Goal: Transaction & Acquisition: Purchase product/service

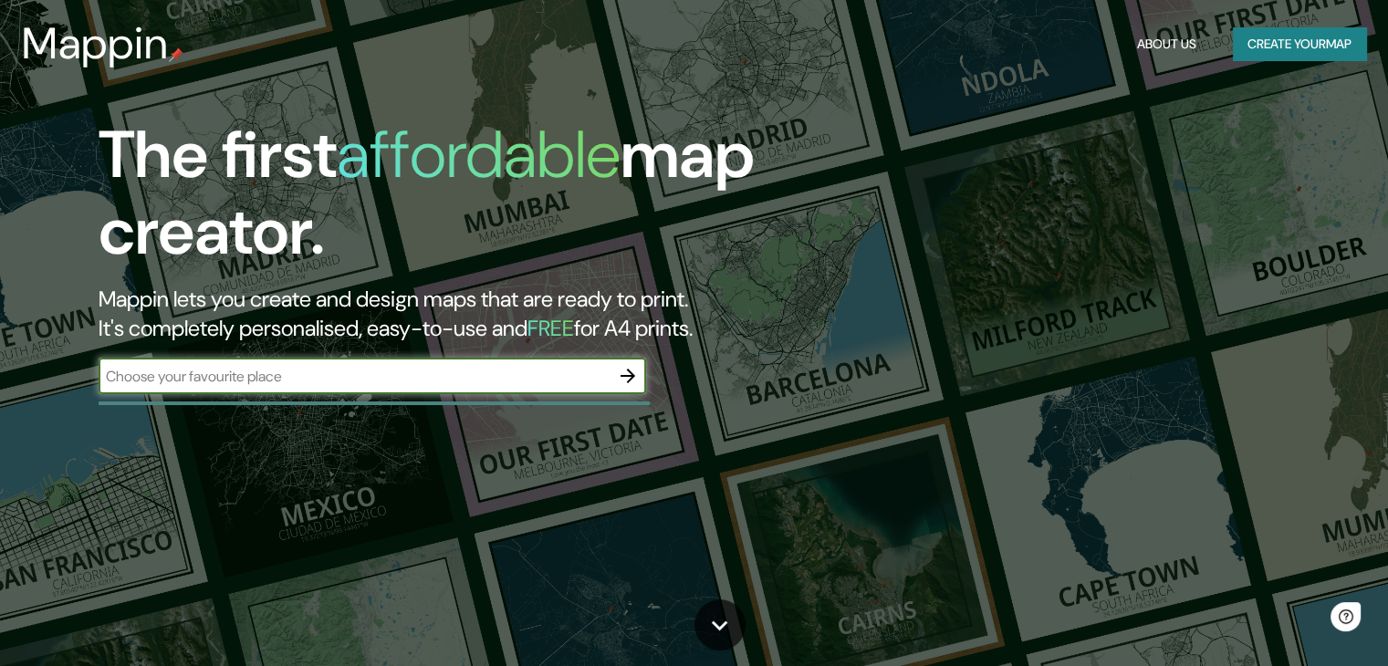
click at [241, 374] on input "text" at bounding box center [354, 376] width 511 height 21
type input "h"
type input "[GEOGRAPHIC_DATA] cauca"
click at [632, 378] on icon "button" at bounding box center [628, 376] width 15 height 15
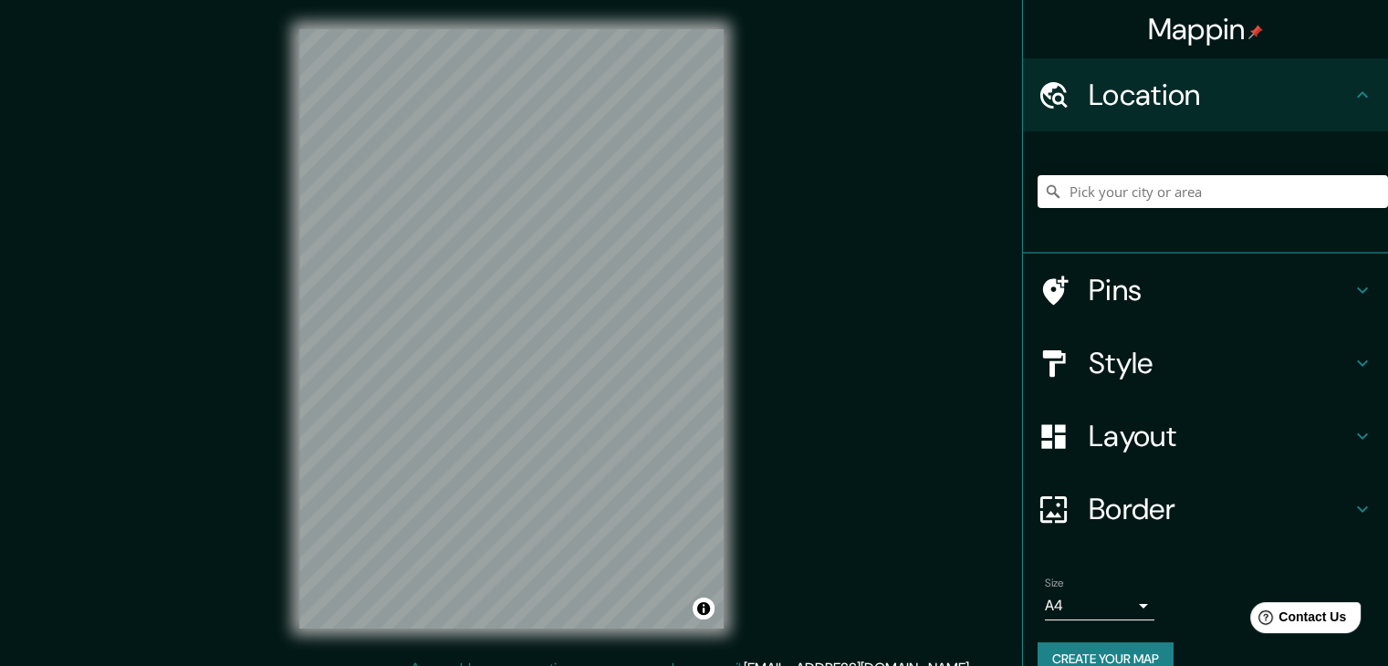
click at [1135, 418] on h4 "Layout" at bounding box center [1220, 436] width 263 height 37
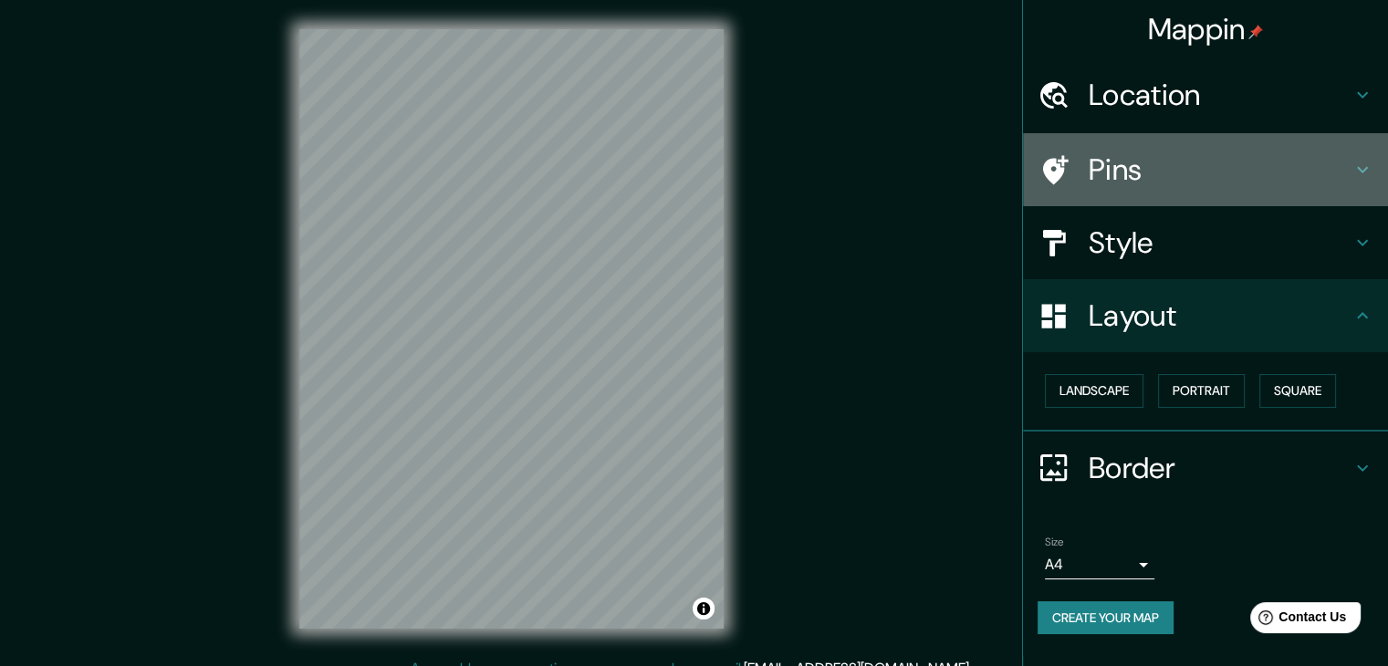
click at [1118, 174] on h4 "Pins" at bounding box center [1220, 169] width 263 height 37
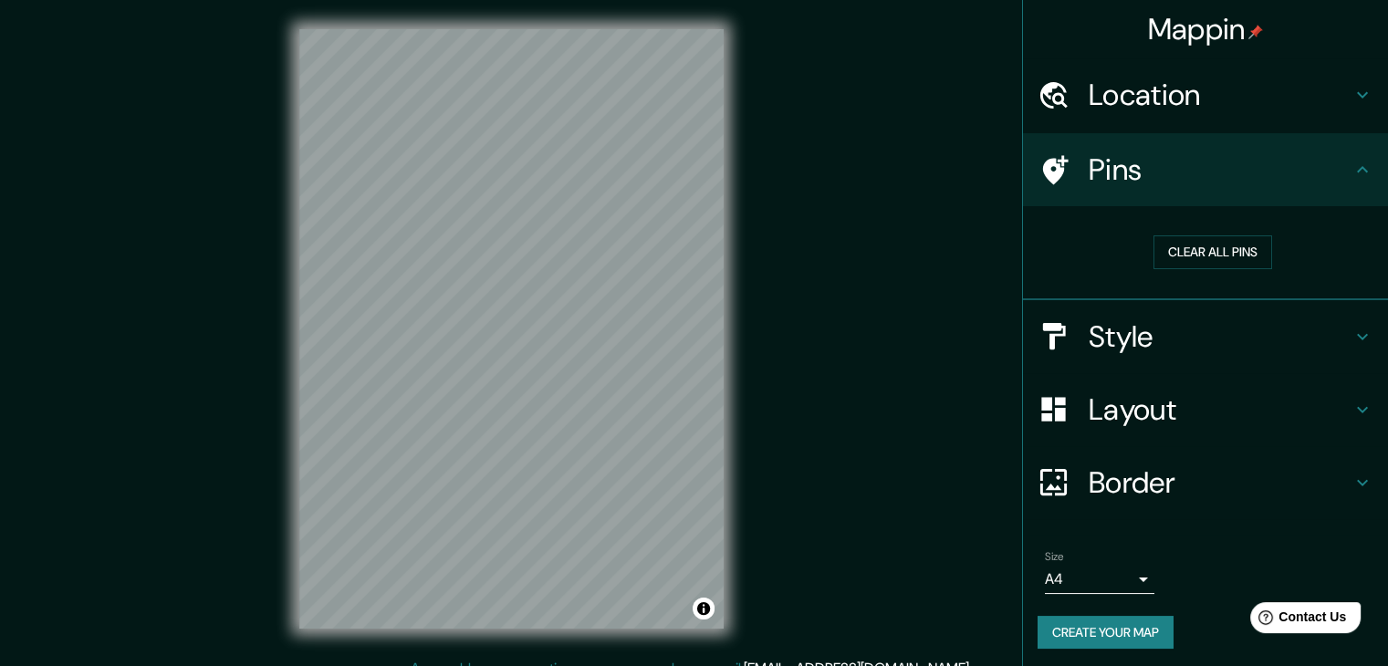
click at [1114, 348] on h4 "Style" at bounding box center [1220, 337] width 263 height 37
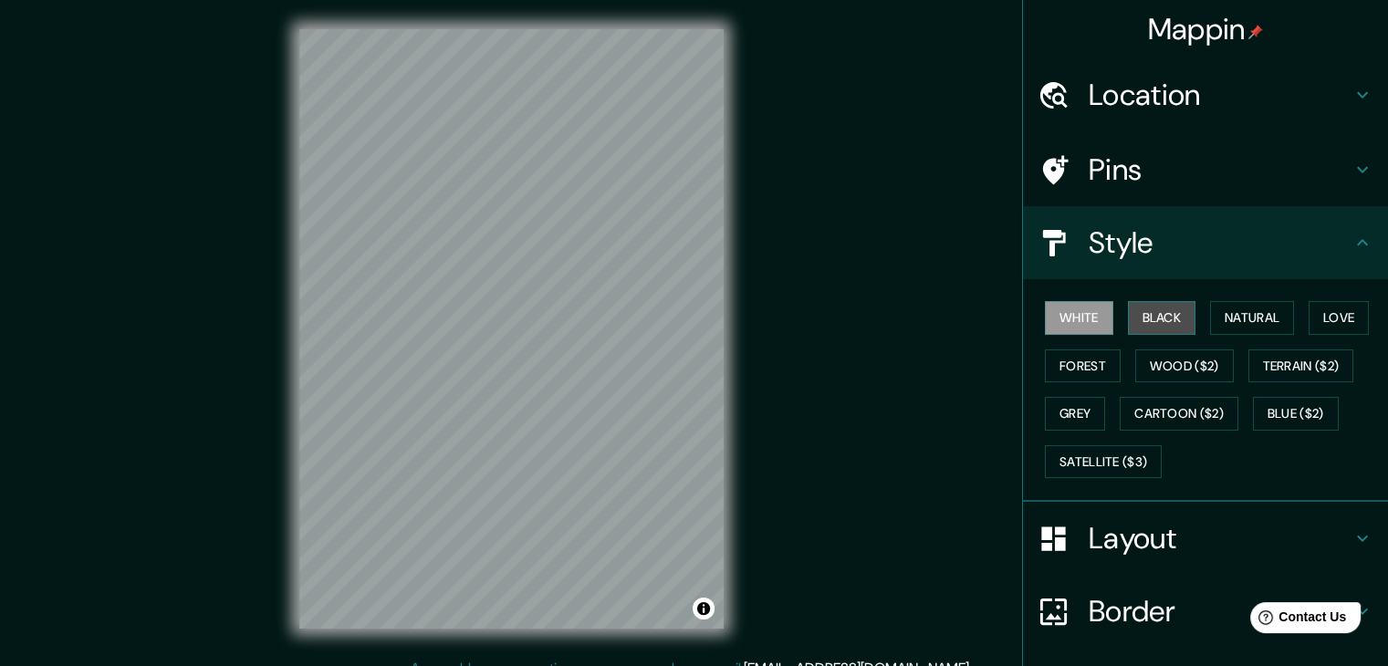
click at [1132, 312] on button "Black" at bounding box center [1162, 318] width 68 height 34
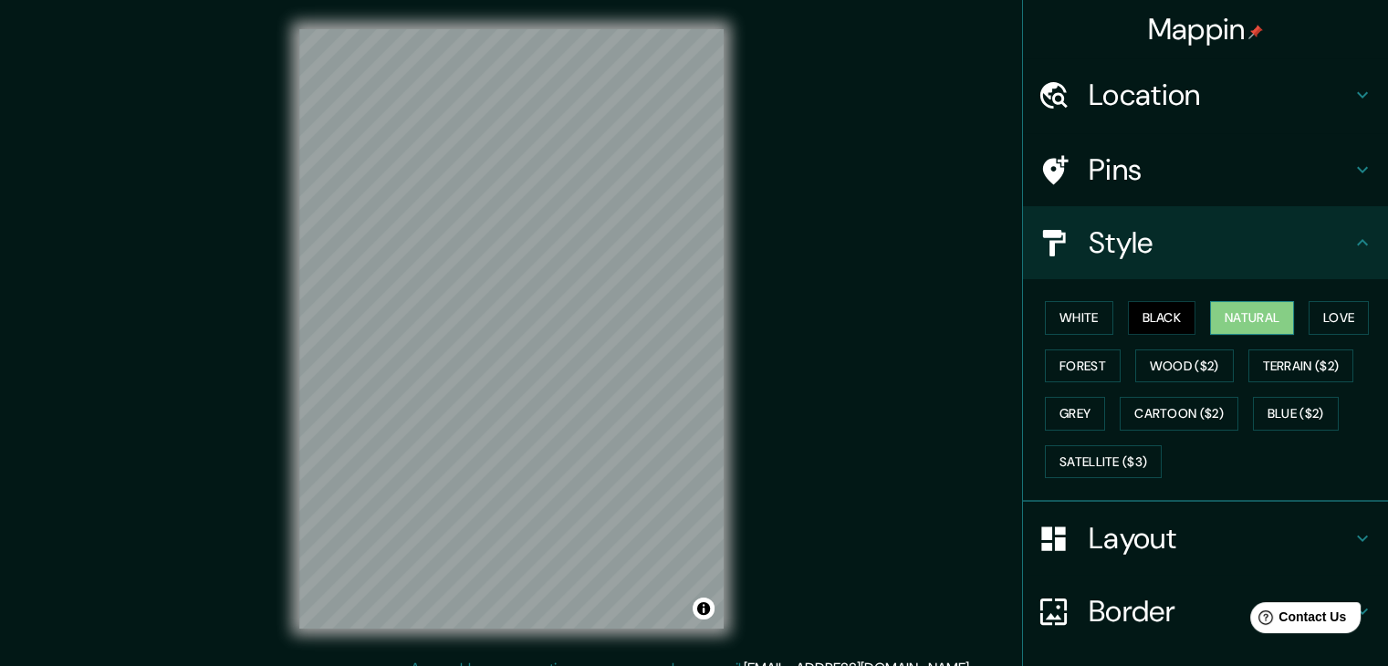
click at [1198, 315] on div "White Black Natural Love Forest Wood ($2) Terrain ($2) Grey Cartoon ($2) Blue (…" at bounding box center [1213, 390] width 350 height 192
click at [1320, 319] on button "Love" at bounding box center [1339, 318] width 60 height 34
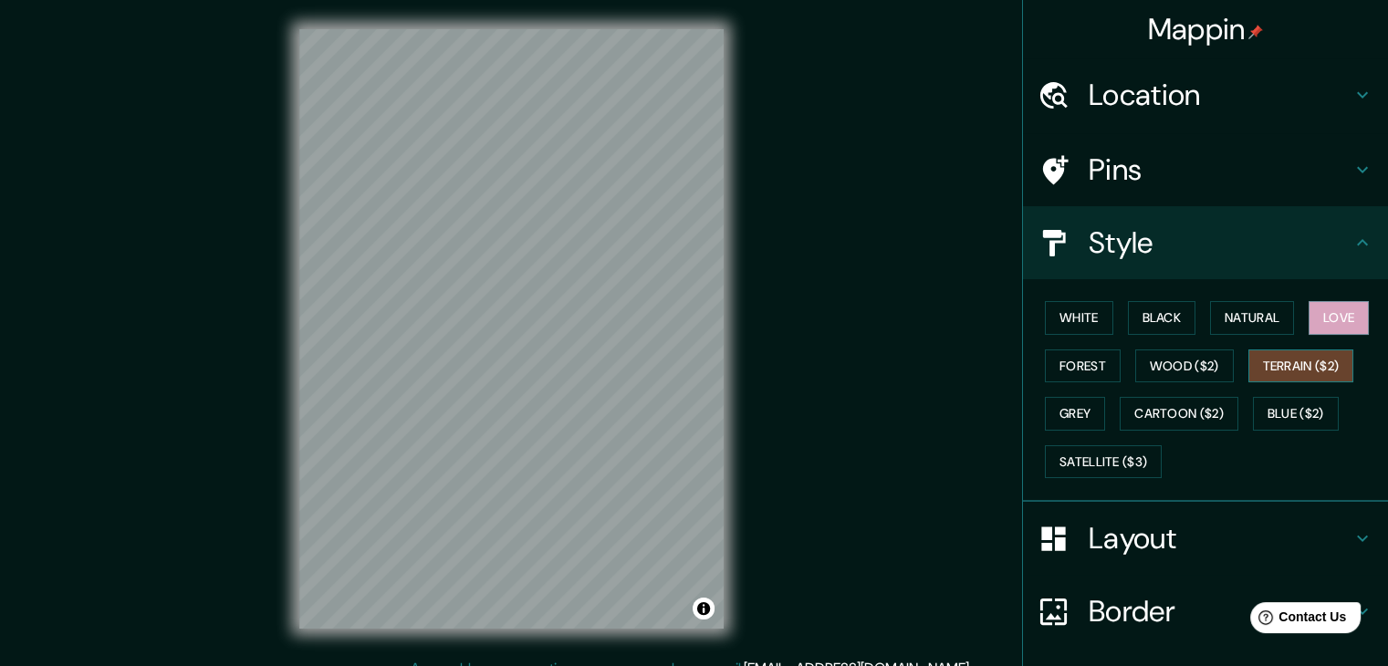
click at [1323, 371] on button "Terrain ($2)" at bounding box center [1301, 367] width 106 height 34
click at [1059, 308] on button "White" at bounding box center [1079, 318] width 68 height 34
click at [569, 0] on html "Mappin Location Pins Style [PERSON_NAME] Black Natural Love Forest [PERSON_NAME…" at bounding box center [694, 333] width 1388 height 666
click at [732, 118] on div "© Mapbox © OpenStreetMap Improve this map" at bounding box center [511, 329] width 483 height 658
click at [285, 486] on div "© Mapbox © OpenStreetMap Improve this map" at bounding box center [511, 329] width 483 height 658
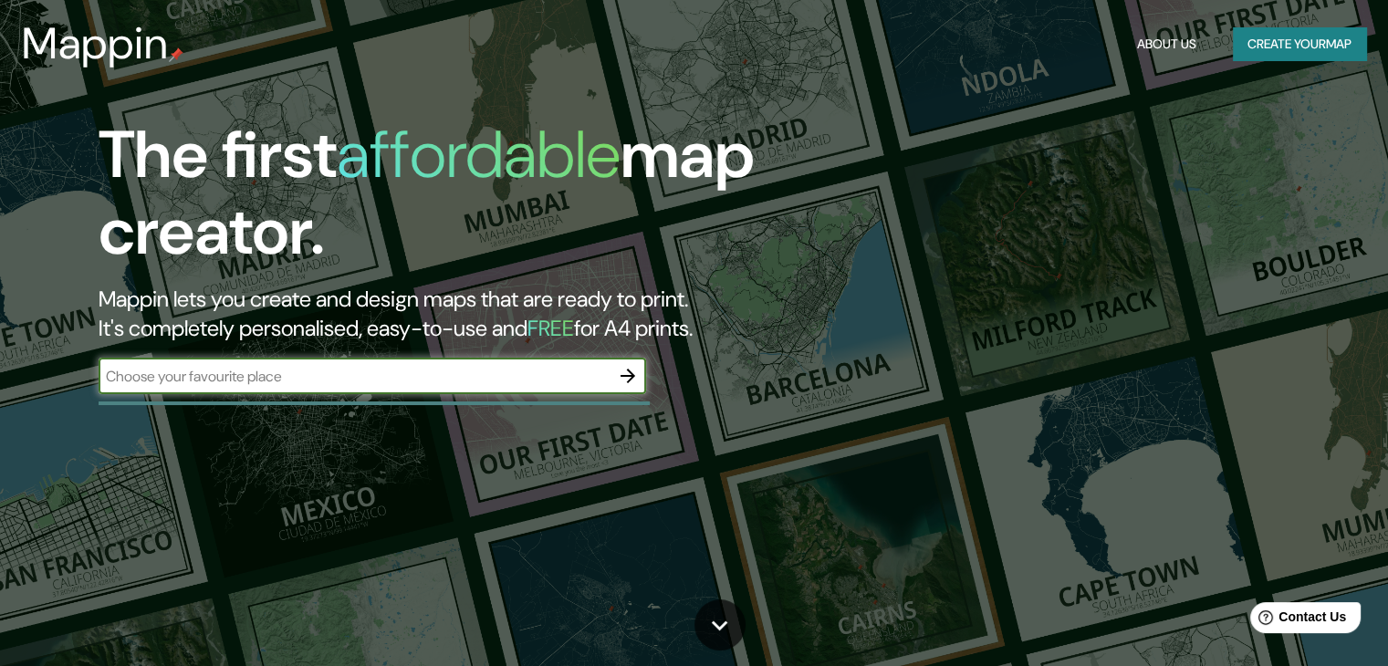
click at [350, 377] on input "text" at bounding box center [354, 376] width 511 height 21
type input "g"
type input "hacienda la bolsa"
click at [623, 367] on icon "button" at bounding box center [628, 376] width 22 height 22
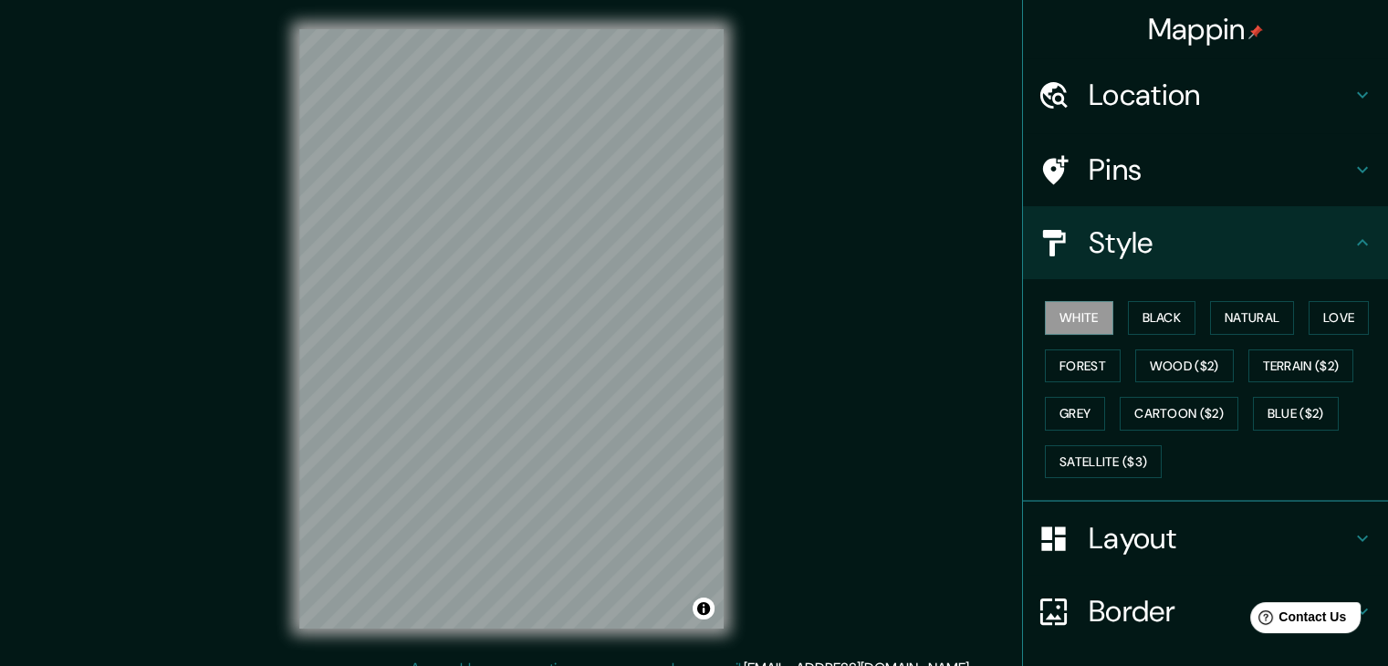
click at [1138, 92] on h4 "Location" at bounding box center [1220, 95] width 263 height 37
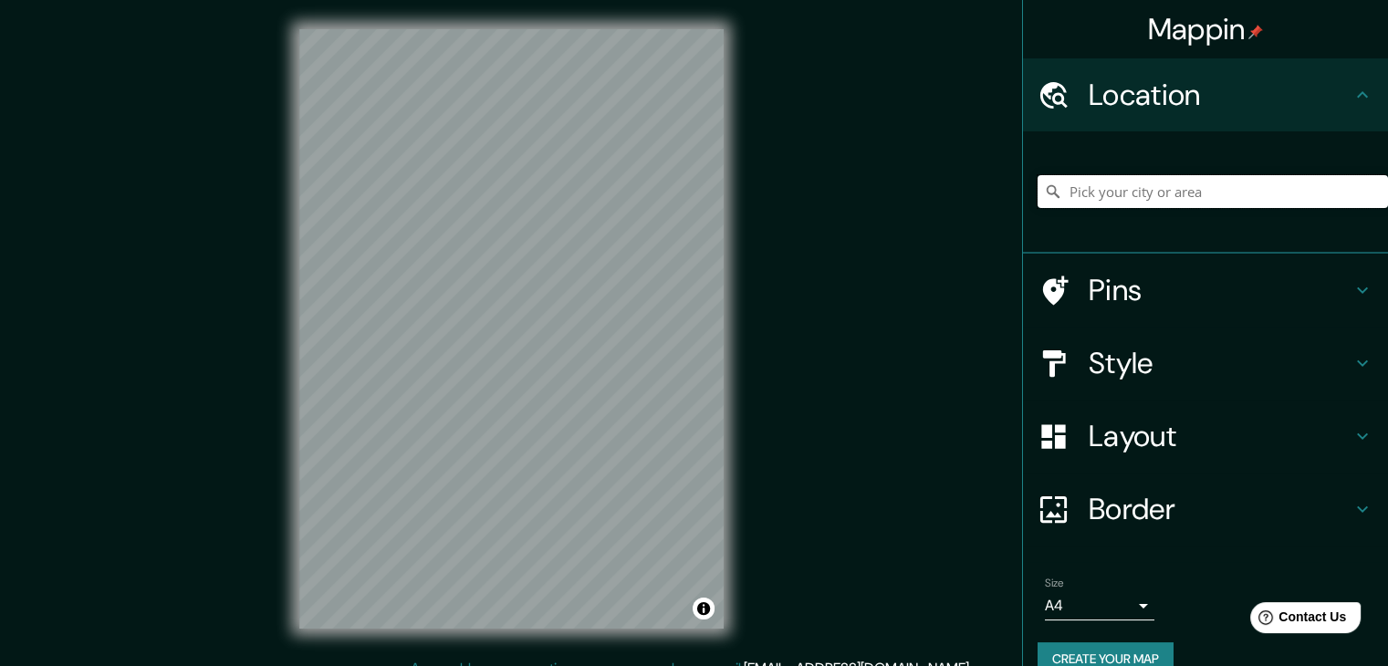
click at [1095, 187] on input "Pick your city or area" at bounding box center [1213, 191] width 350 height 33
click at [1210, 160] on div "hacienda la bol [GEOGRAPHIC_DATA] [GEOGRAPHIC_DATA], [GEOGRAPHIC_DATA], [GEOGRA…" at bounding box center [1213, 191] width 350 height 91
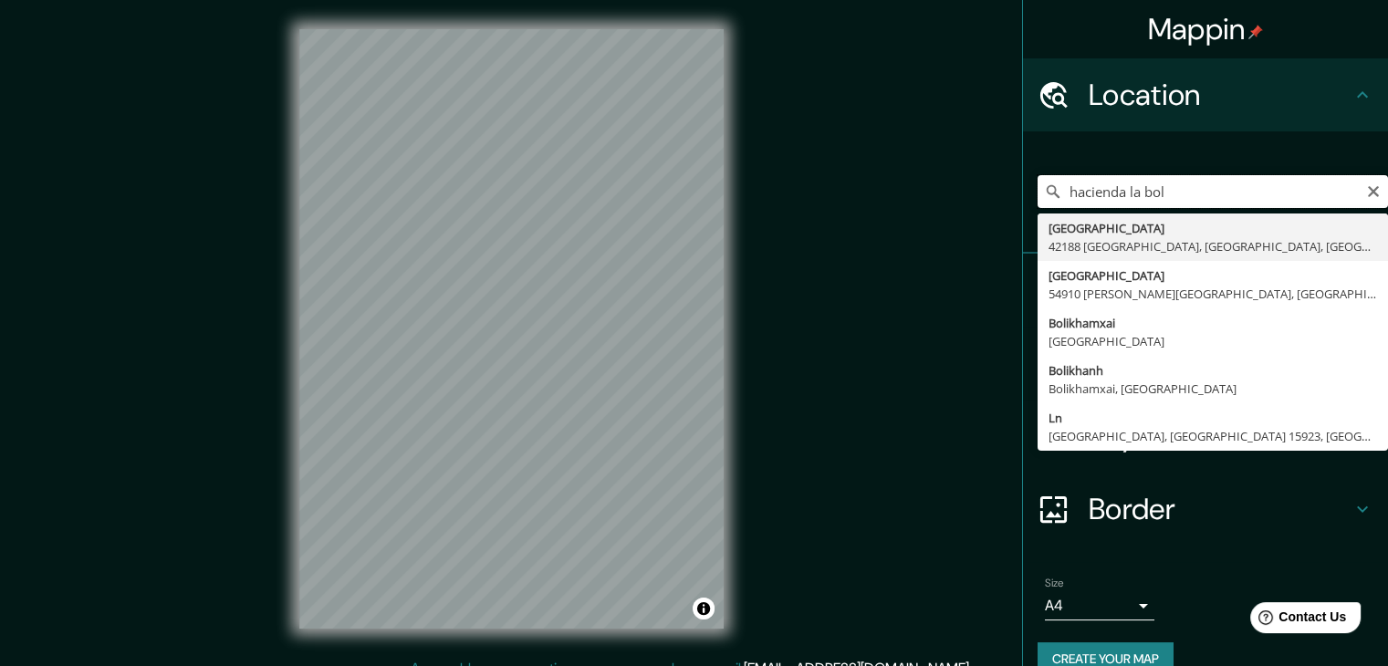
drag, startPoint x: 1207, startPoint y: 183, endPoint x: 1169, endPoint y: 187, distance: 38.5
click at [1169, 187] on input "hacienda la bol" at bounding box center [1213, 191] width 350 height 33
drag, startPoint x: 1216, startPoint y: 186, endPoint x: 882, endPoint y: 191, distance: 334.1
click at [882, 191] on div "Mappin Location hacienda la bol [GEOGRAPHIC_DATA] [GEOGRAPHIC_DATA], [GEOGRAPHI…" at bounding box center [694, 343] width 1388 height 687
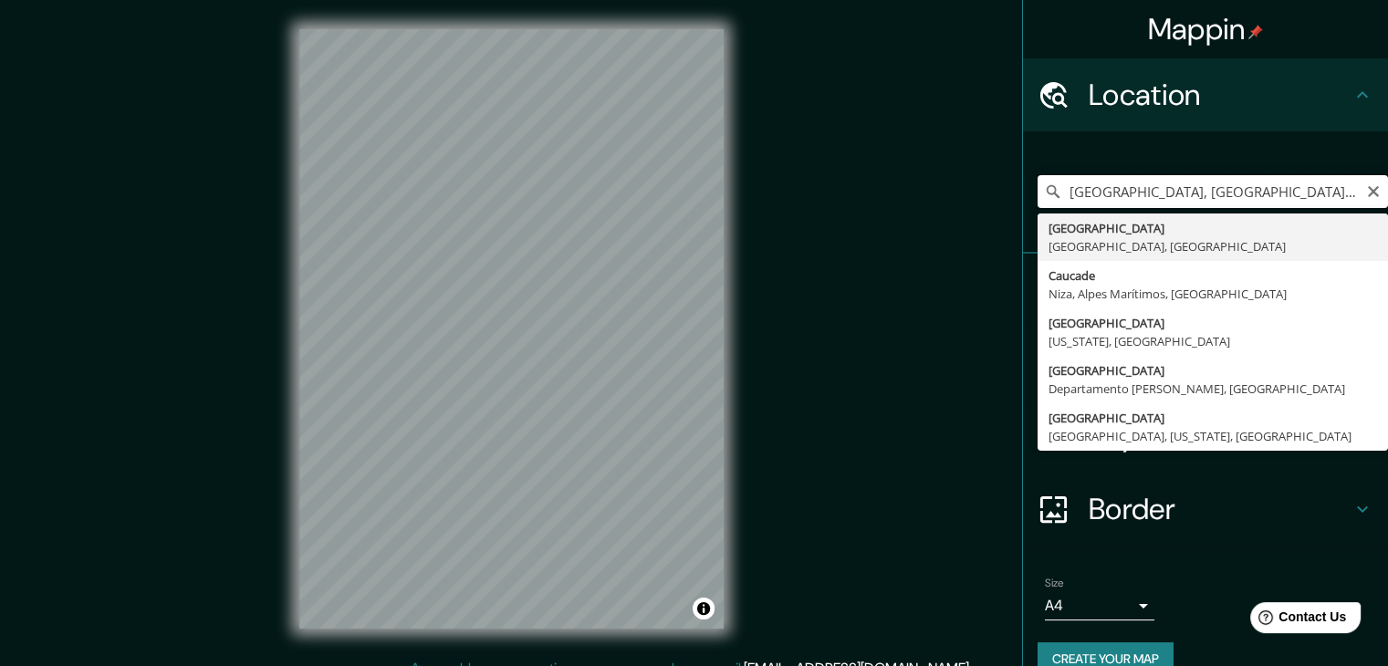
type input "[GEOGRAPHIC_DATA], [GEOGRAPHIC_DATA], [GEOGRAPHIC_DATA]"
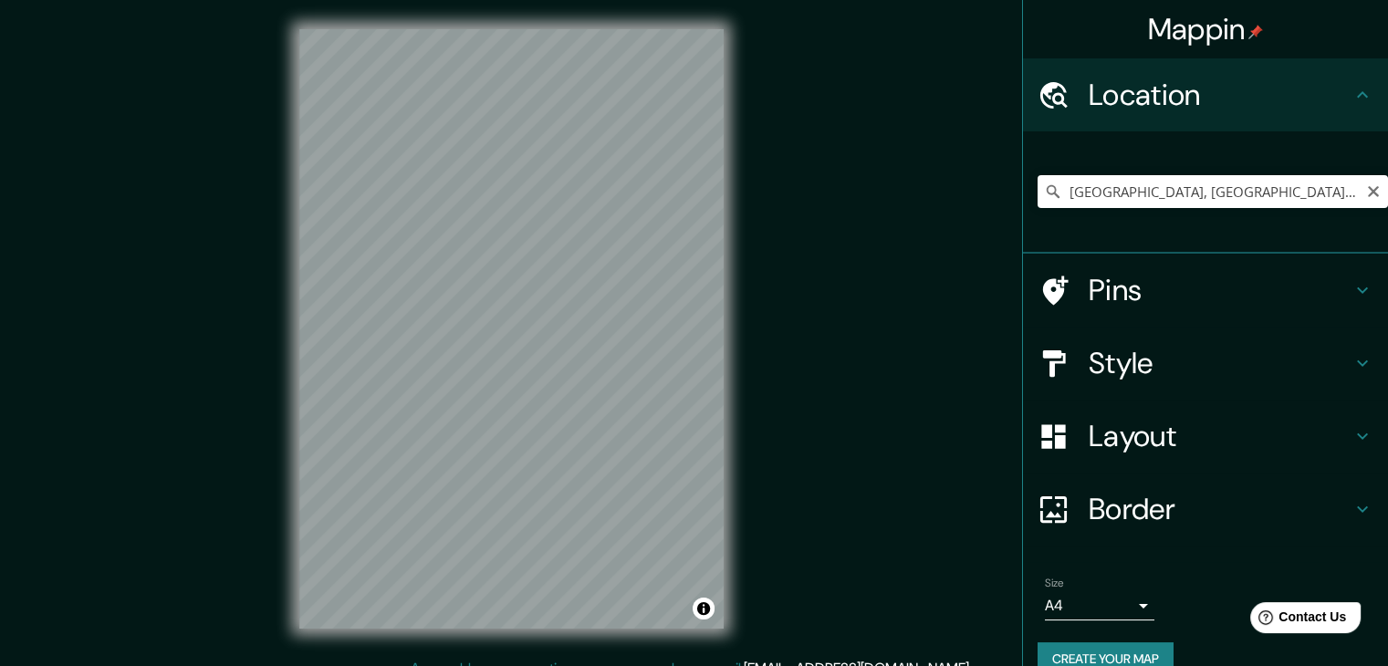
click at [272, 225] on div "© Mapbox © OpenStreetMap Improve this map" at bounding box center [511, 329] width 483 height 658
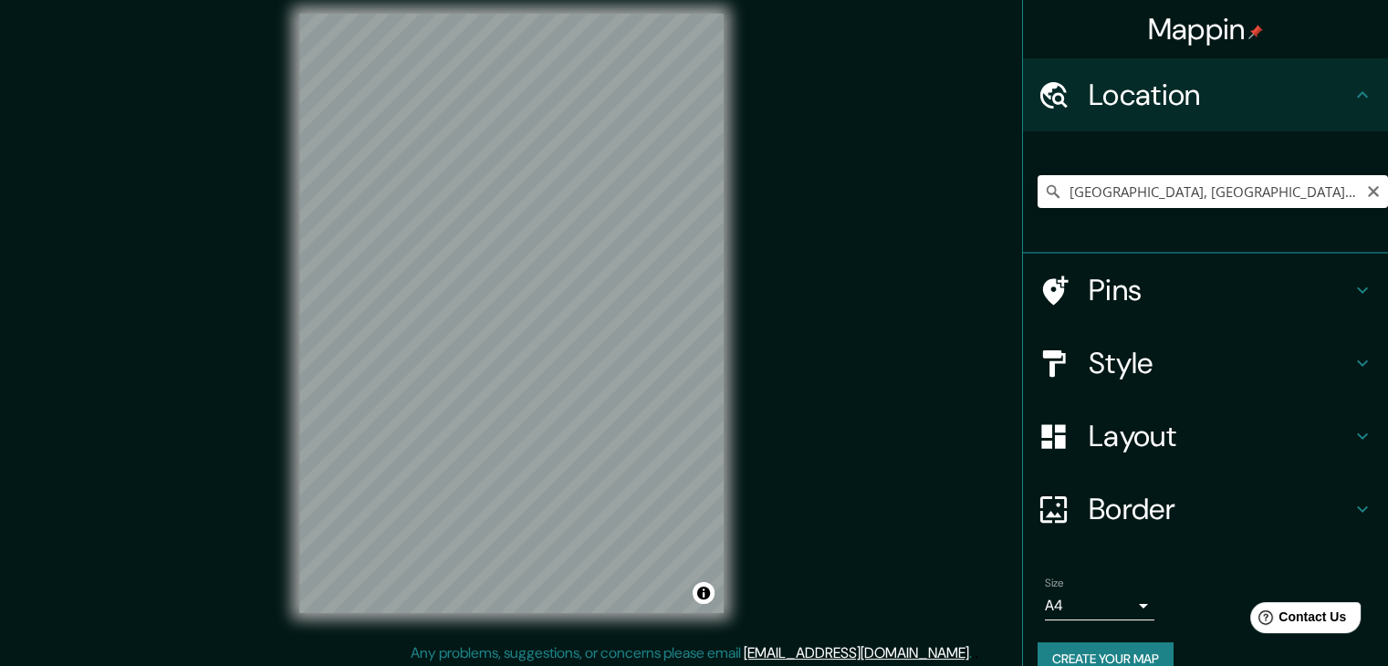
scroll to position [21, 0]
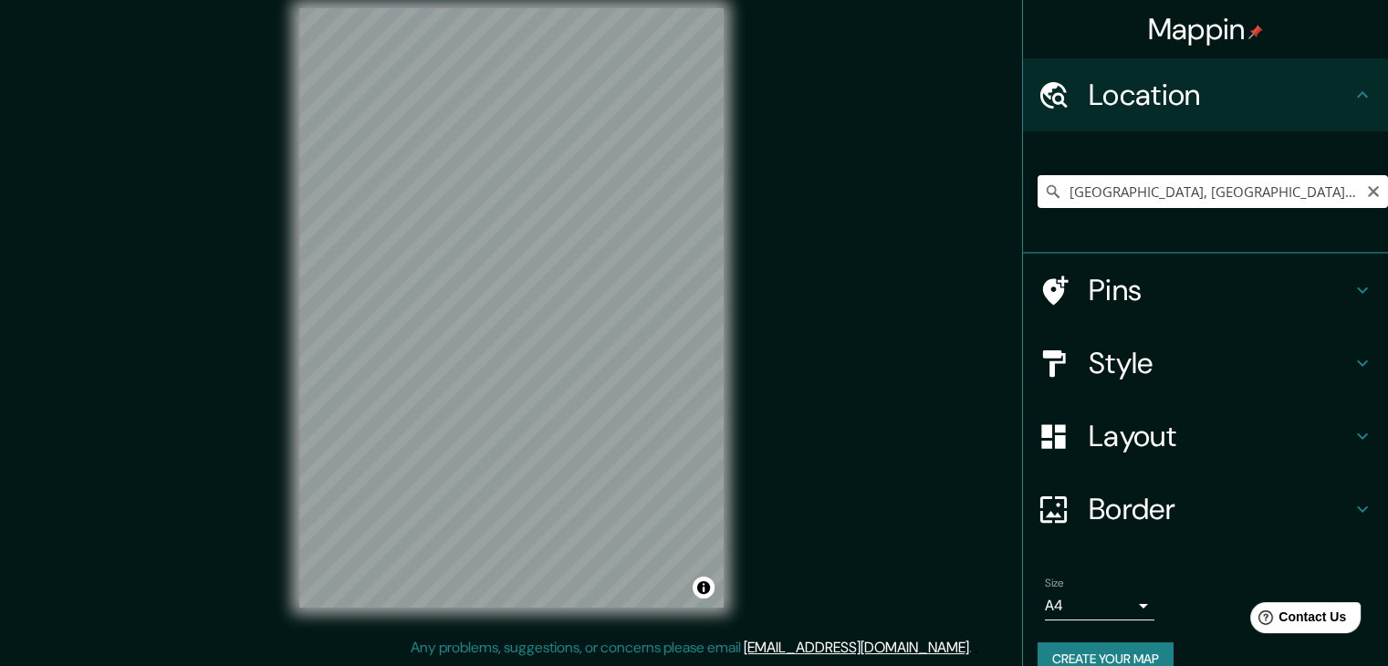
click at [1159, 353] on h4 "Style" at bounding box center [1220, 363] width 263 height 37
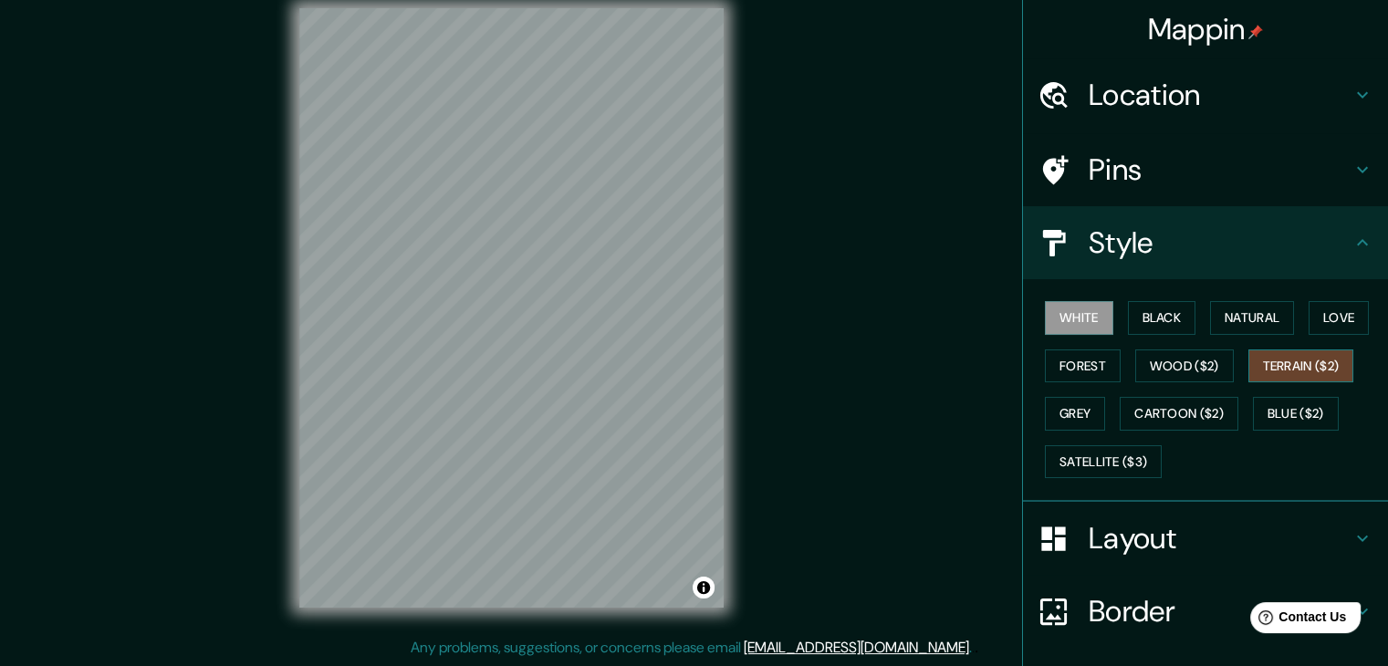
click at [1281, 358] on button "Terrain ($2)" at bounding box center [1301, 367] width 106 height 34
click at [1081, 377] on button "Forest" at bounding box center [1083, 367] width 76 height 34
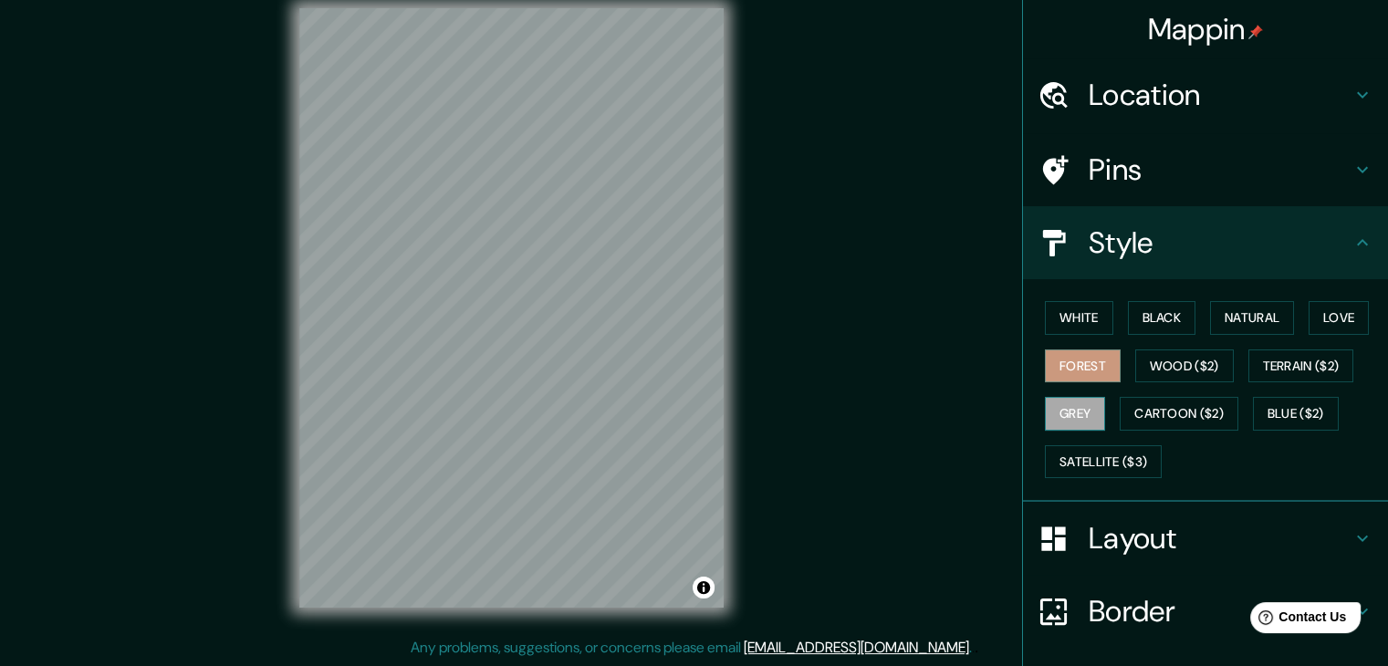
click at [1070, 407] on button "Grey" at bounding box center [1075, 414] width 60 height 34
click at [1186, 402] on button "Cartoon ($2)" at bounding box center [1179, 414] width 119 height 34
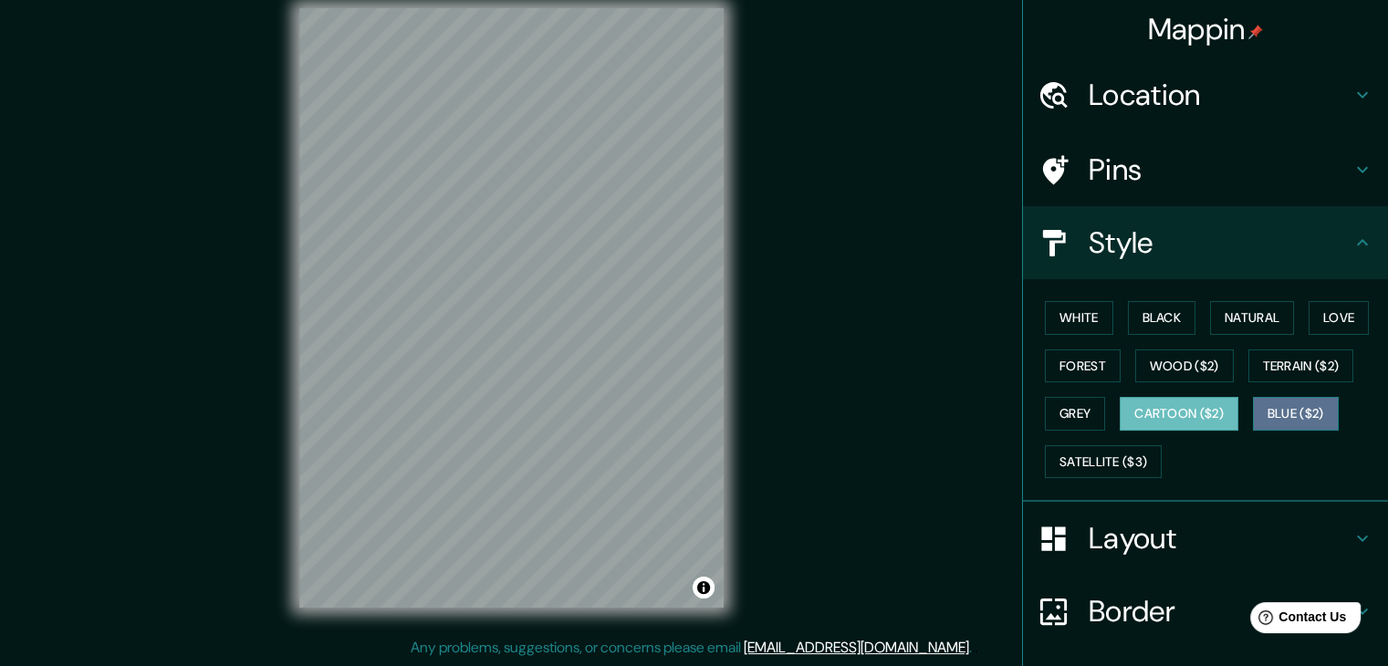
click at [1310, 411] on button "Blue ($2)" at bounding box center [1296, 414] width 86 height 34
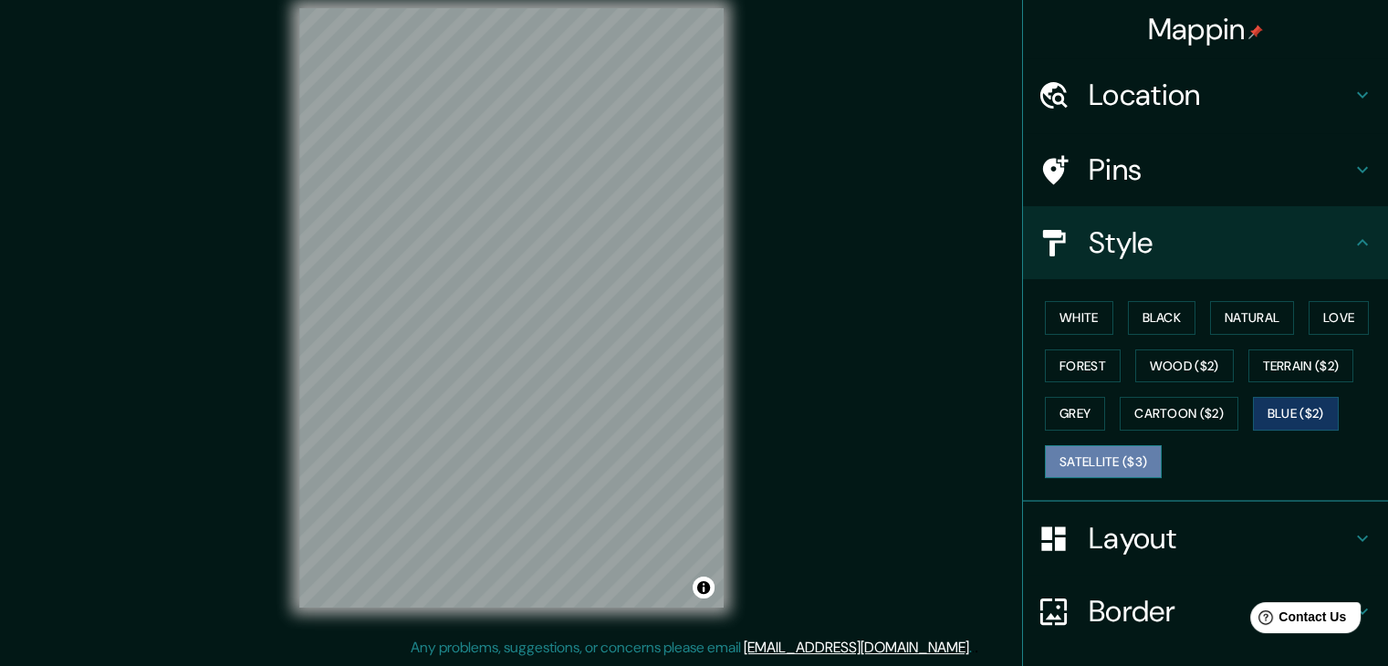
click at [1057, 471] on button "Satellite ($3)" at bounding box center [1103, 462] width 117 height 34
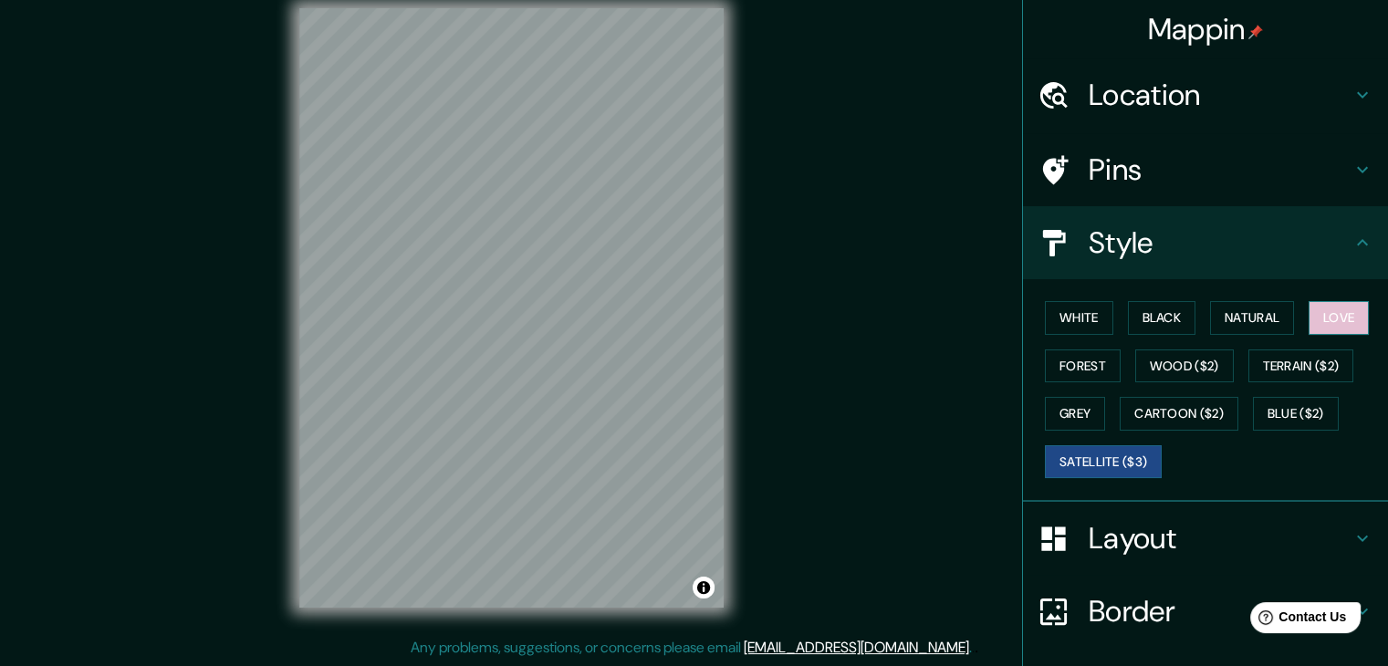
click at [1331, 305] on button "Love" at bounding box center [1339, 318] width 60 height 34
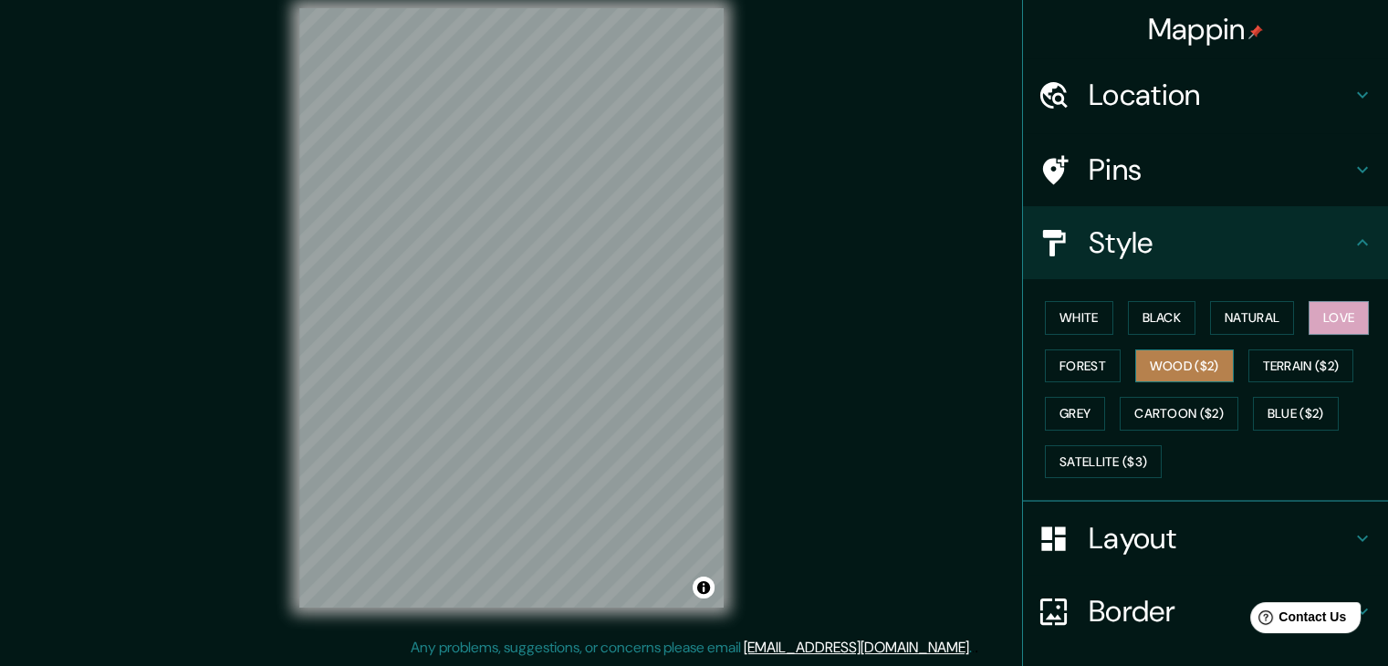
click at [1197, 360] on button "Wood ($2)" at bounding box center [1184, 367] width 99 height 34
